Goal: Navigation & Orientation: Find specific page/section

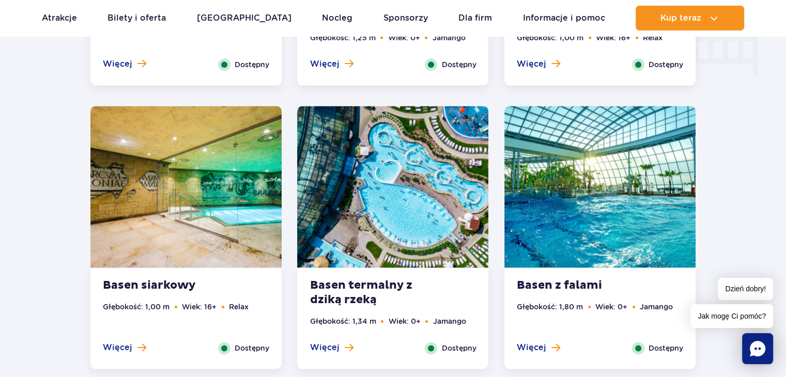
scroll to position [1396, 0]
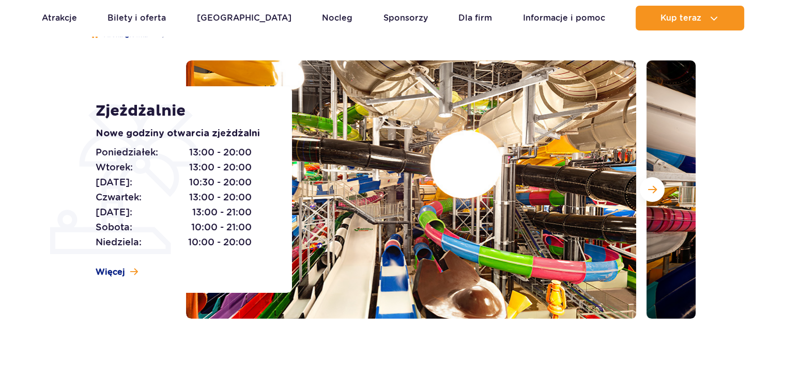
scroll to position [103, 0]
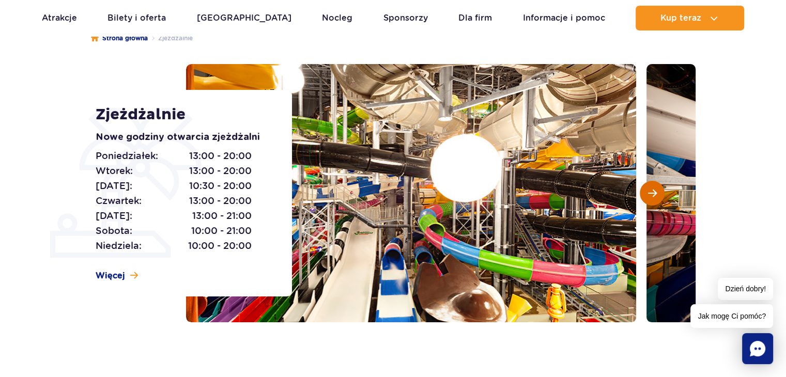
click at [648, 195] on span "Następny slajd" at bounding box center [652, 193] width 9 height 9
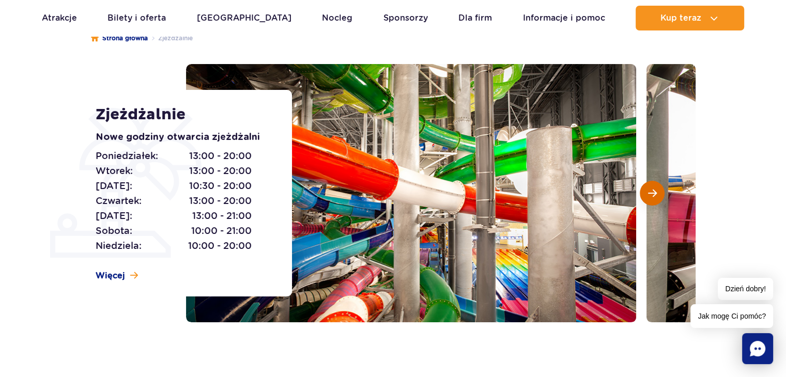
click at [656, 201] on button "Następny slajd" at bounding box center [652, 193] width 25 height 25
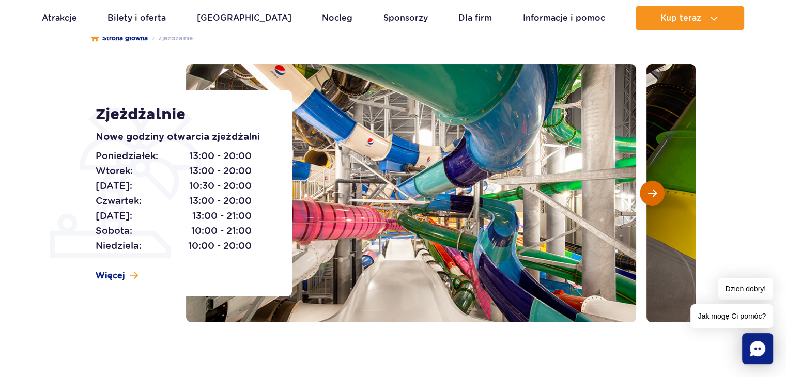
click at [656, 201] on button "Następny slajd" at bounding box center [652, 193] width 25 height 25
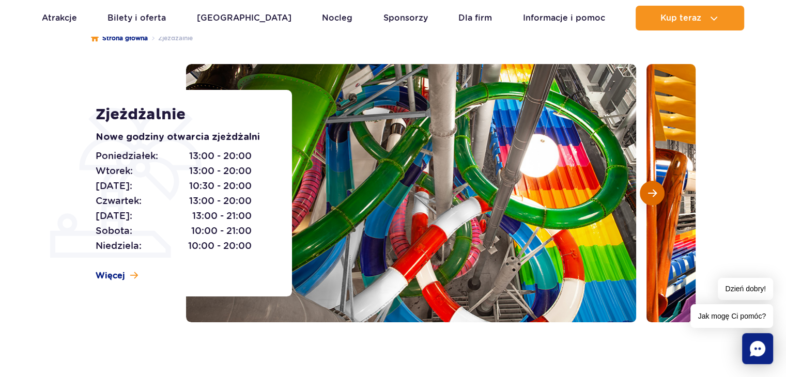
click at [656, 201] on button "Następny slajd" at bounding box center [652, 193] width 25 height 25
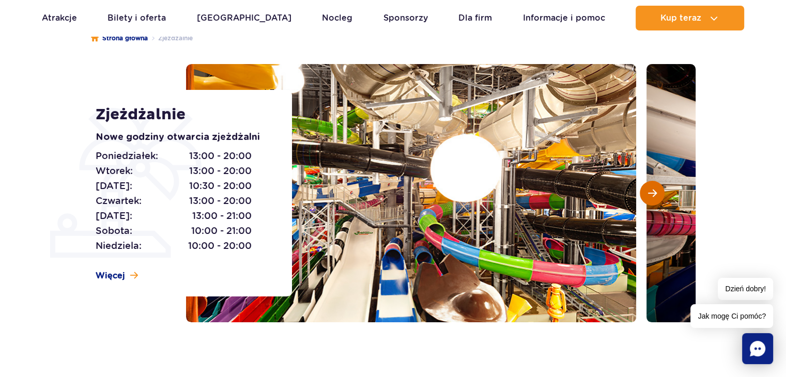
click at [656, 201] on button "Następny slajd" at bounding box center [652, 193] width 25 height 25
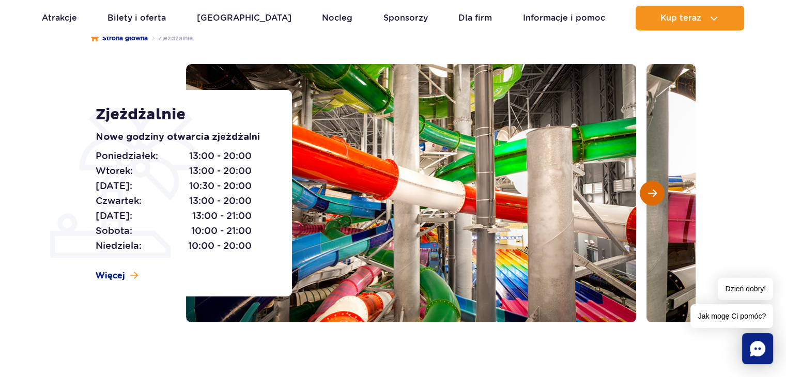
click at [656, 201] on button "Następny slajd" at bounding box center [652, 193] width 25 height 25
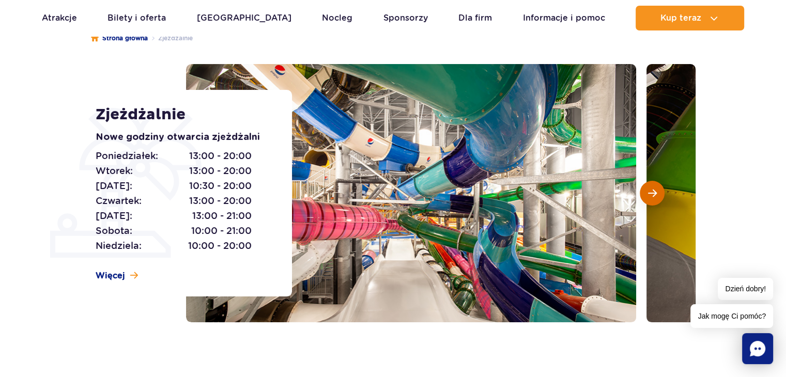
click at [656, 201] on button "Następny slajd" at bounding box center [652, 193] width 25 height 25
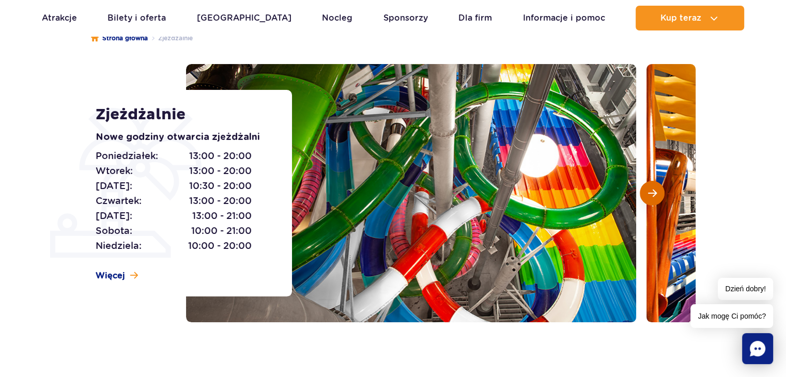
click at [656, 201] on button "Następny slajd" at bounding box center [652, 193] width 25 height 25
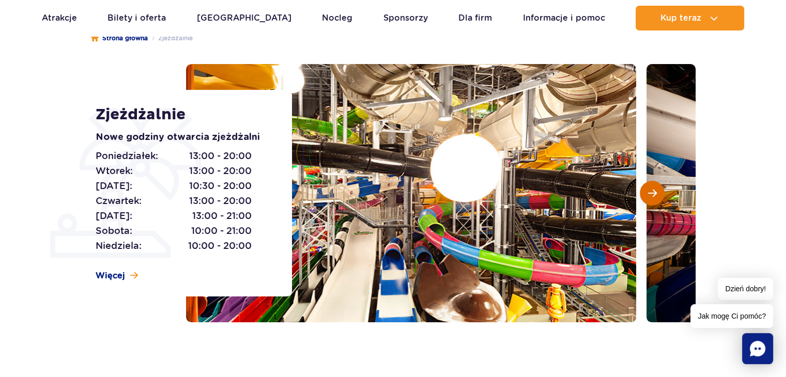
click at [656, 201] on button "Następny slajd" at bounding box center [652, 193] width 25 height 25
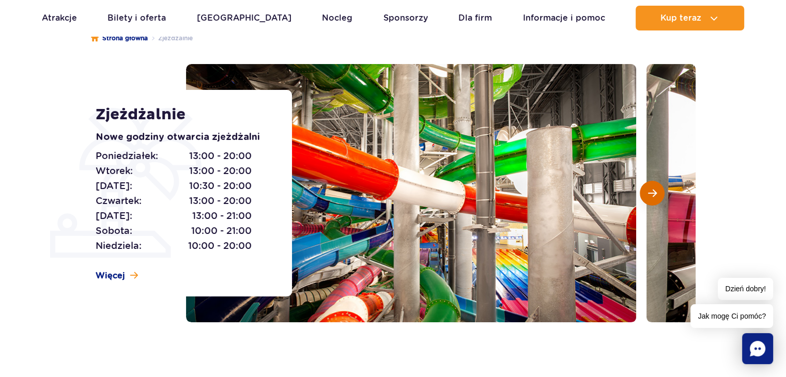
click at [656, 201] on button "Następny slajd" at bounding box center [652, 193] width 25 height 25
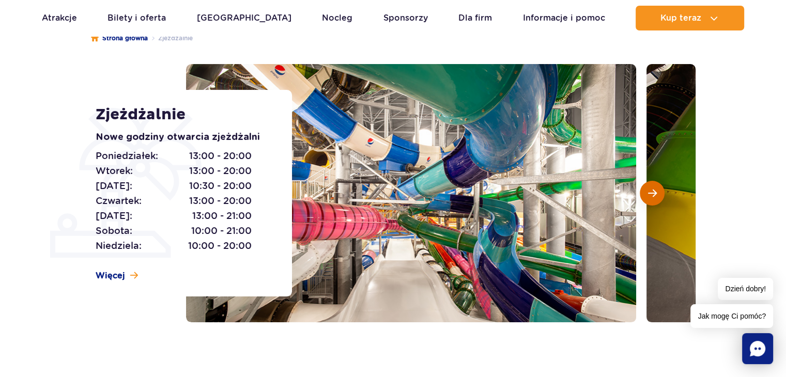
click at [656, 201] on button "Następny slajd" at bounding box center [652, 193] width 25 height 25
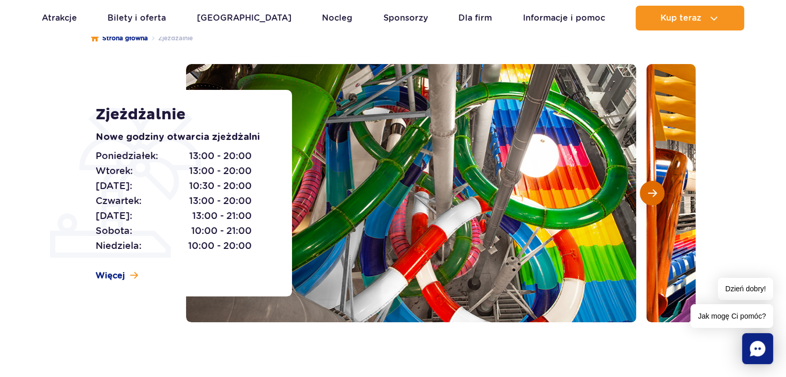
click at [656, 201] on button "Następny slajd" at bounding box center [652, 193] width 25 height 25
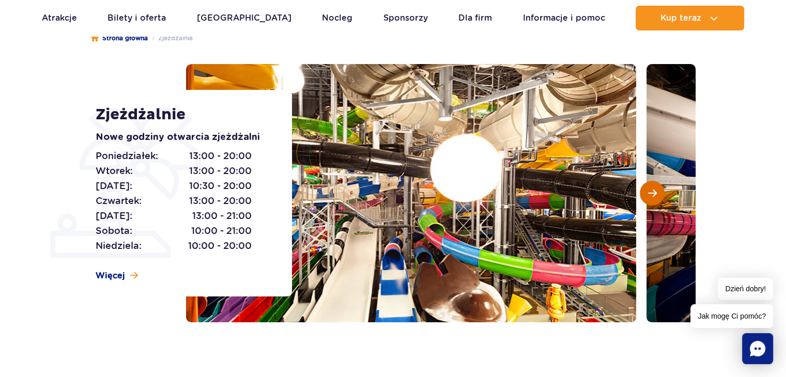
click at [656, 201] on button "Następny slajd" at bounding box center [652, 193] width 25 height 25
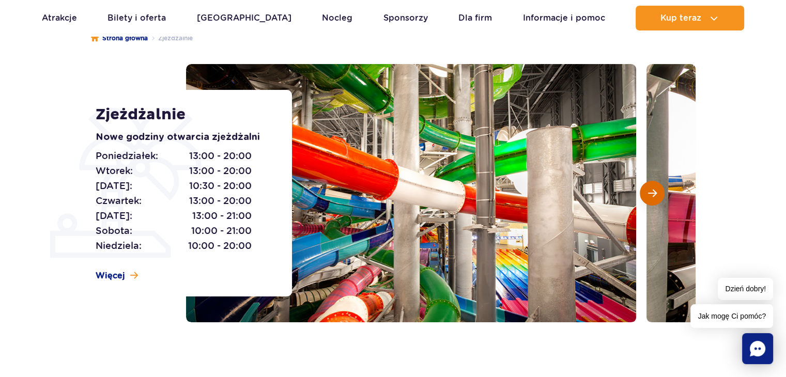
click at [656, 201] on button "Następny slajd" at bounding box center [652, 193] width 25 height 25
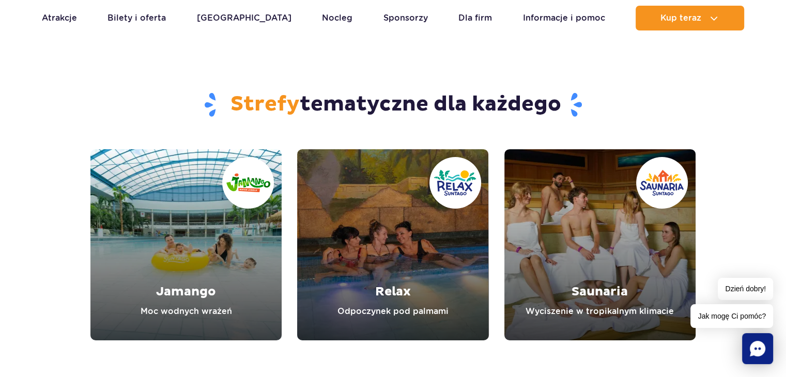
scroll to position [3515, 0]
